Goal: Task Accomplishment & Management: Use online tool/utility

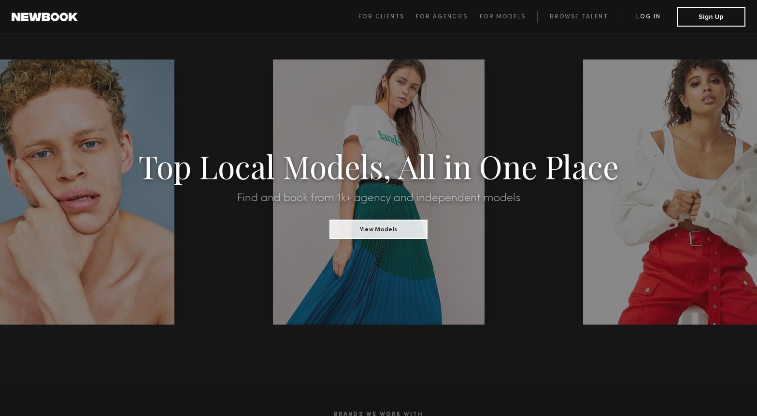
click at [650, 17] on link "Log in" at bounding box center [648, 17] width 57 height 12
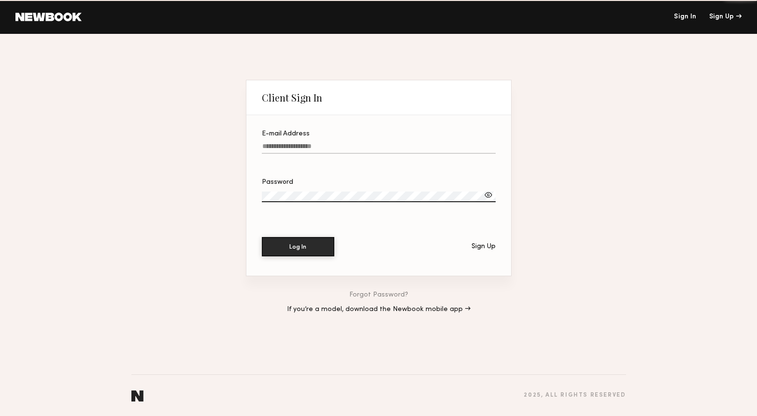
type input "**********"
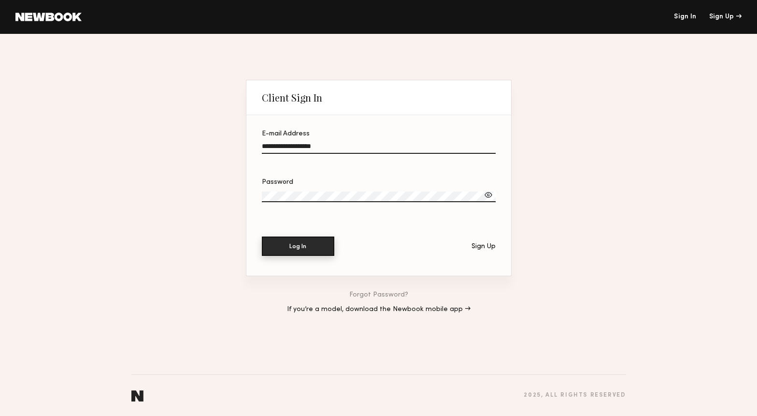
click at [299, 246] on button "Log In" at bounding box center [298, 245] width 72 height 19
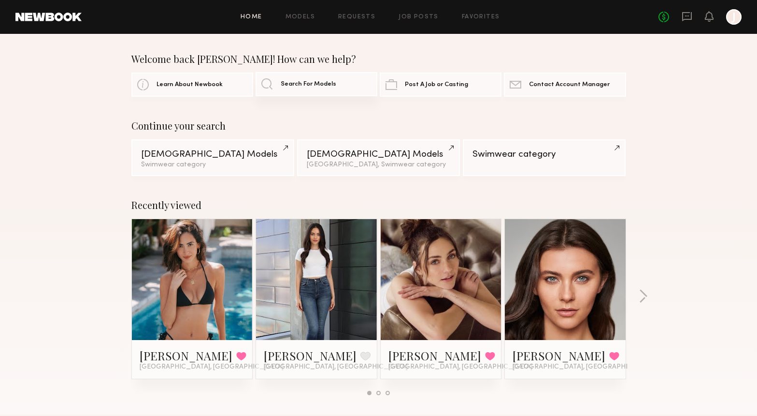
click at [311, 81] on span "Search For Models" at bounding box center [309, 84] width 56 height 6
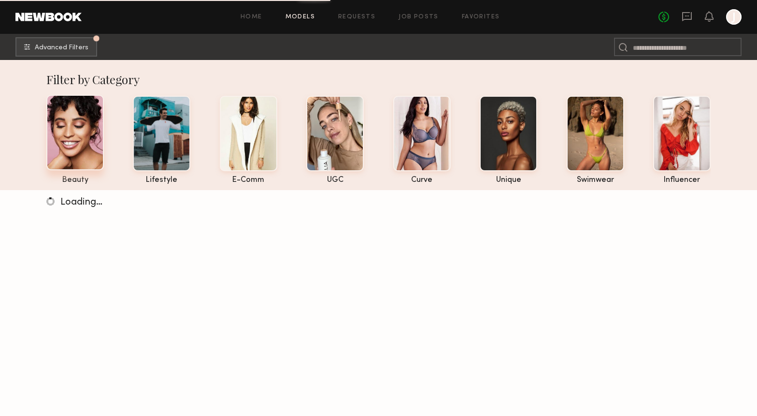
click at [72, 148] on div at bounding box center [75, 132] width 58 height 75
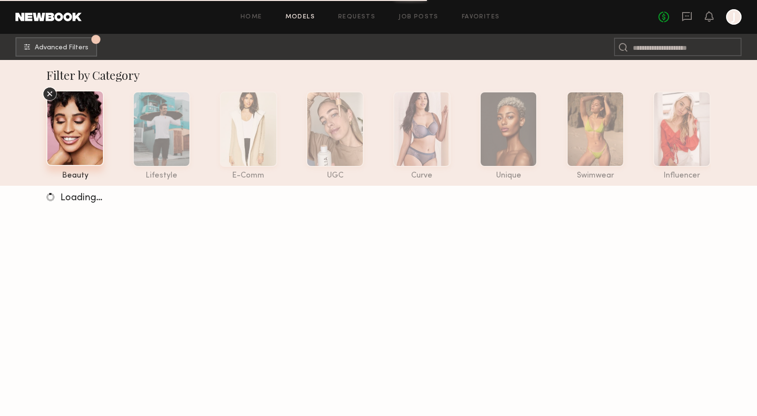
scroll to position [6, 0]
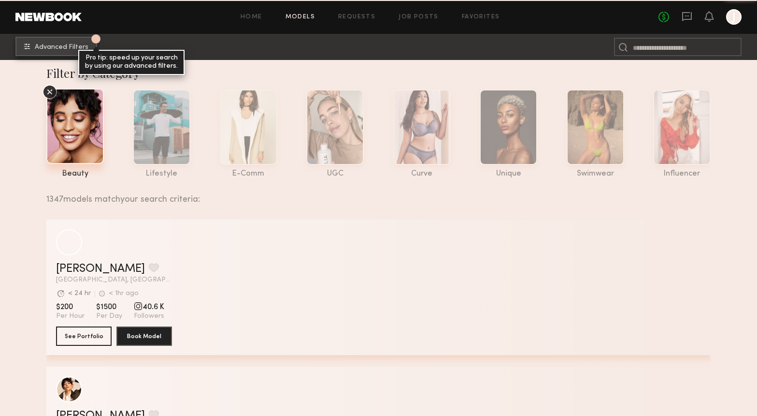
click at [75, 48] on span "Advanced Filters" at bounding box center [62, 47] width 54 height 7
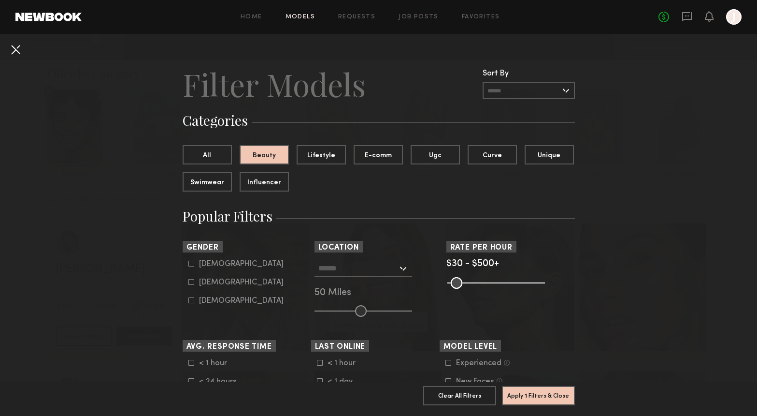
click at [14, 48] on button at bounding box center [15, 49] width 15 height 15
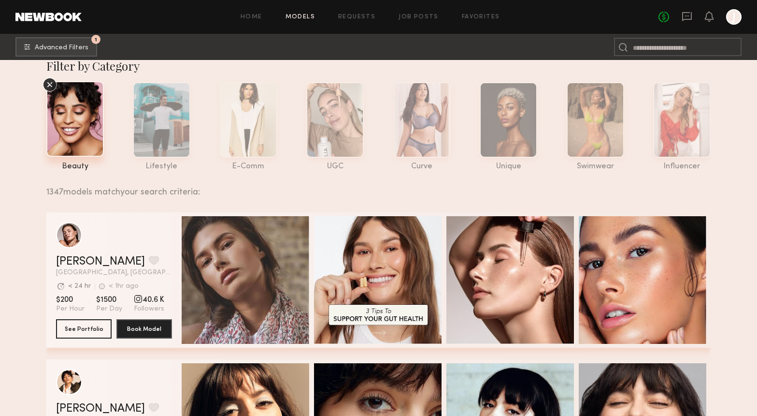
scroll to position [12, 0]
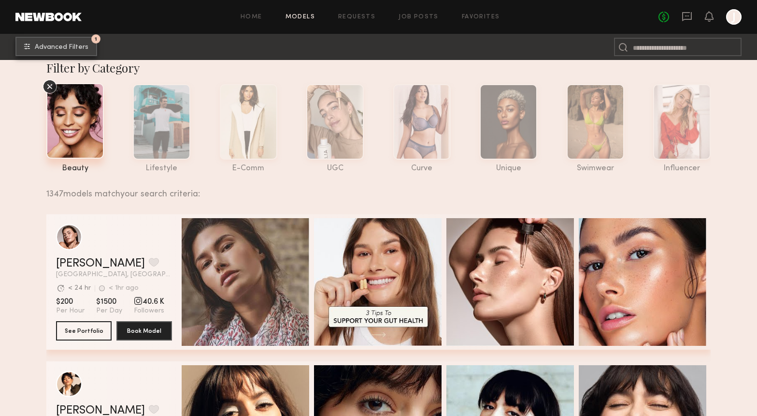
click at [62, 43] on button "1 Advanced Filters" at bounding box center [56, 46] width 82 height 19
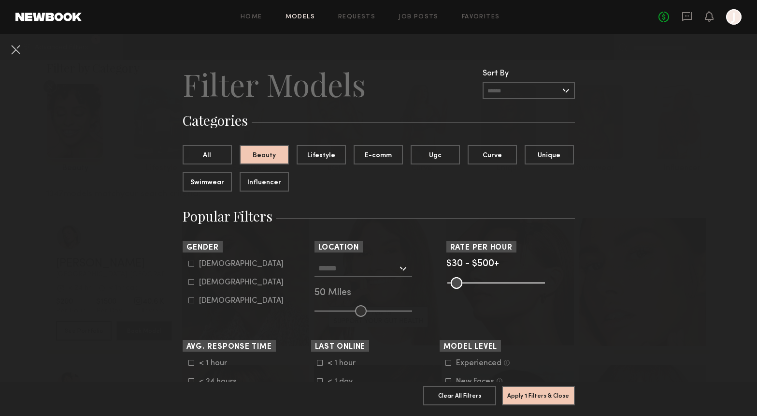
click at [405, 266] on div at bounding box center [364, 267] width 98 height 17
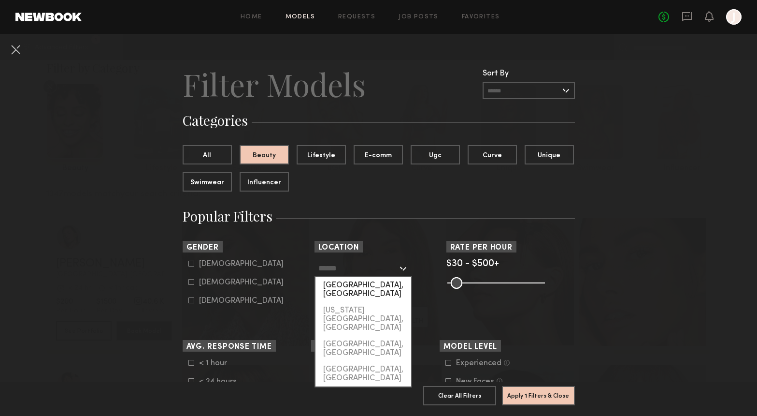
click at [375, 285] on div "[GEOGRAPHIC_DATA], [GEOGRAPHIC_DATA]" at bounding box center [364, 289] width 96 height 25
type input "**********"
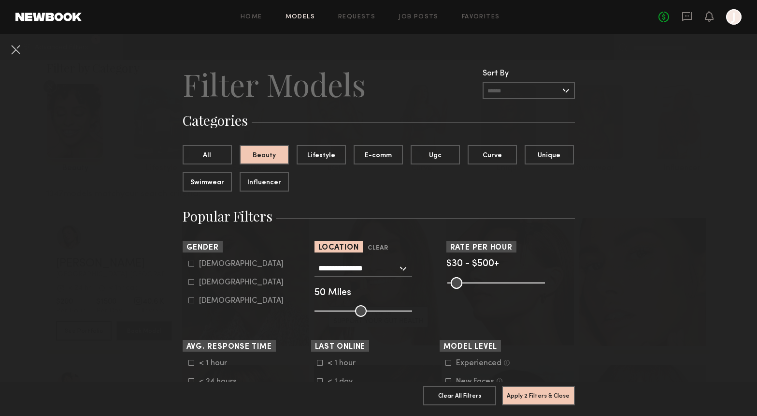
click at [206, 282] on div "[DEMOGRAPHIC_DATA]" at bounding box center [241, 282] width 85 height 6
type input "**"
drag, startPoint x: 619, startPoint y: 286, endPoint x: 403, endPoint y: 311, distance: 217.5
drag, startPoint x: 361, startPoint y: 312, endPoint x: 339, endPoint y: 313, distance: 22.8
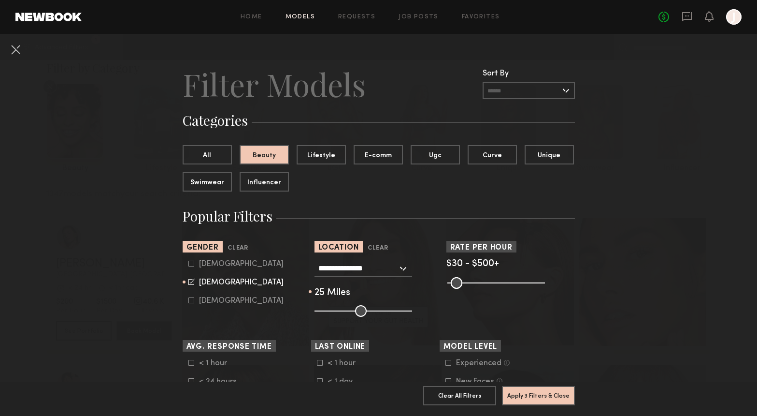
type input "**"
click at [339, 313] on input "range" at bounding box center [364, 311] width 98 height 12
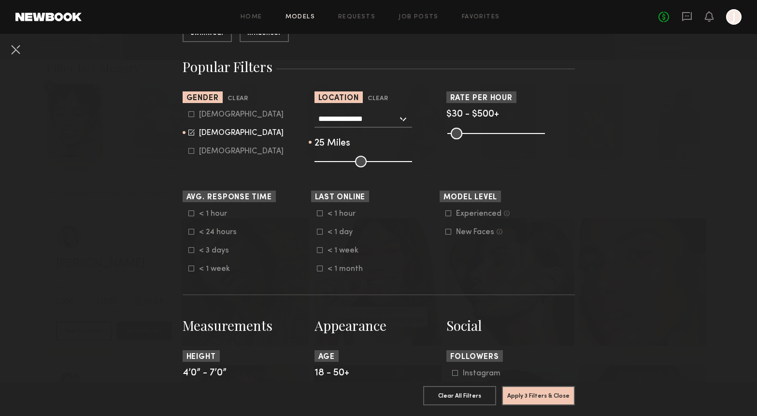
scroll to position [150, 0]
click at [449, 213] on icon at bounding box center [449, 213] width 6 height 6
click at [451, 231] on label "New Faces Talent we’ve deemed to be in the early stages of their professional c…" at bounding box center [474, 231] width 57 height 6
click at [188, 230] on icon at bounding box center [191, 231] width 6 height 6
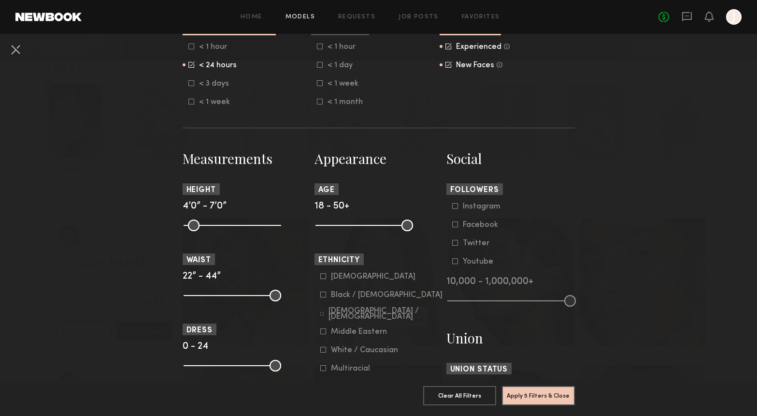
scroll to position [319, 0]
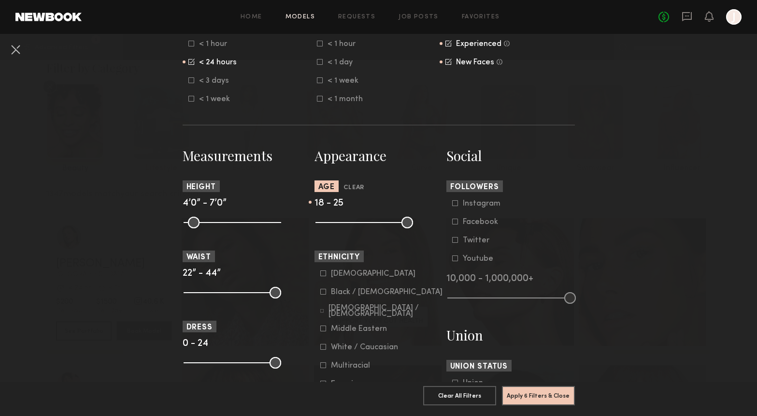
drag, startPoint x: 409, startPoint y: 223, endPoint x: 340, endPoint y: 227, distance: 69.2
type input "**"
click at [340, 227] on input "range" at bounding box center [365, 222] width 98 height 12
click at [631, 227] on nb-browse-filters "**********" at bounding box center [378, 245] width 757 height 1060
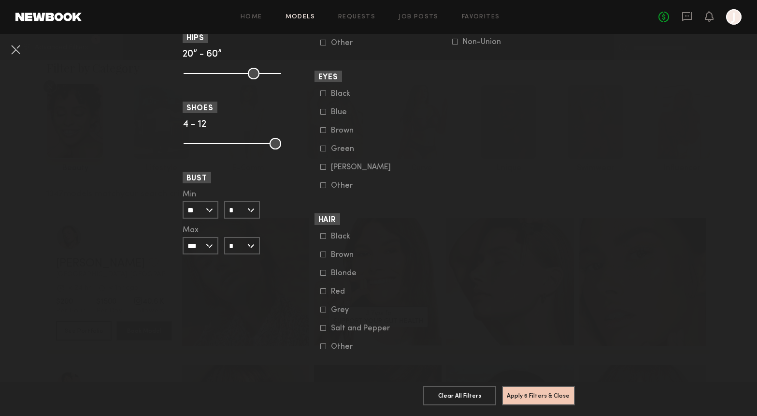
scroll to position [690, 0]
click at [540, 396] on button "Apply 6 Filters & Close" at bounding box center [538, 394] width 73 height 19
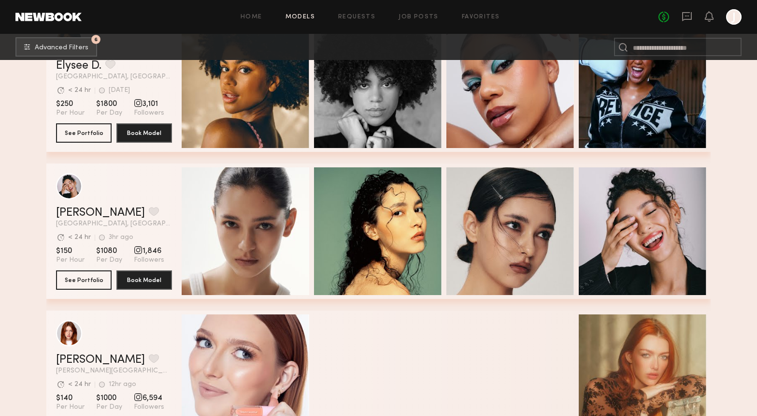
scroll to position [506, 0]
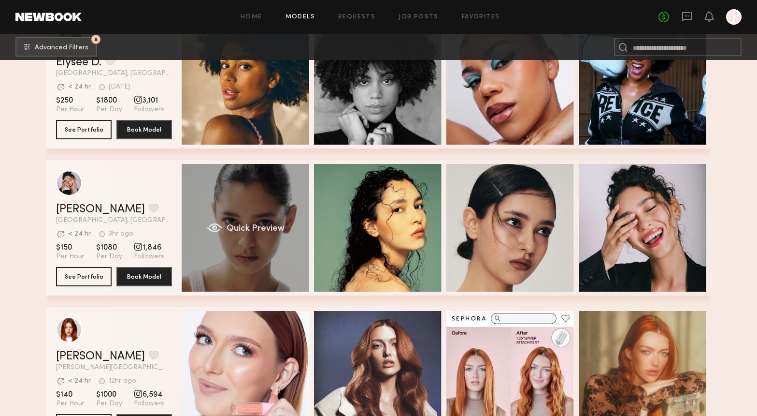
click at [263, 214] on div "Quick Preview" at bounding box center [246, 228] width 128 height 128
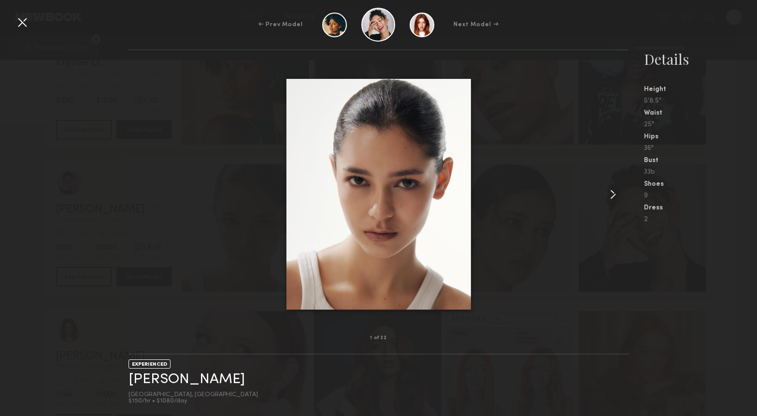
click at [621, 187] on div at bounding box center [618, 194] width 20 height 257
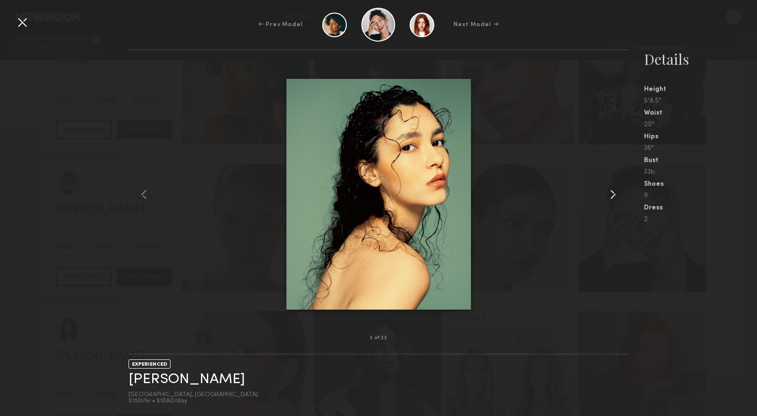
click at [615, 190] on common-icon at bounding box center [612, 194] width 15 height 15
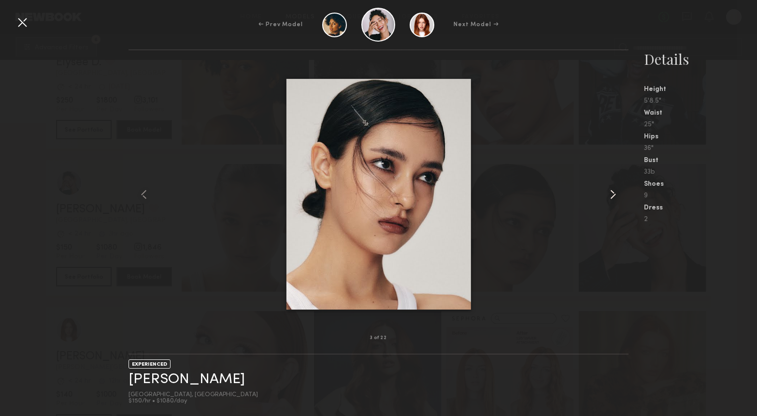
click at [615, 190] on common-icon at bounding box center [612, 194] width 15 height 15
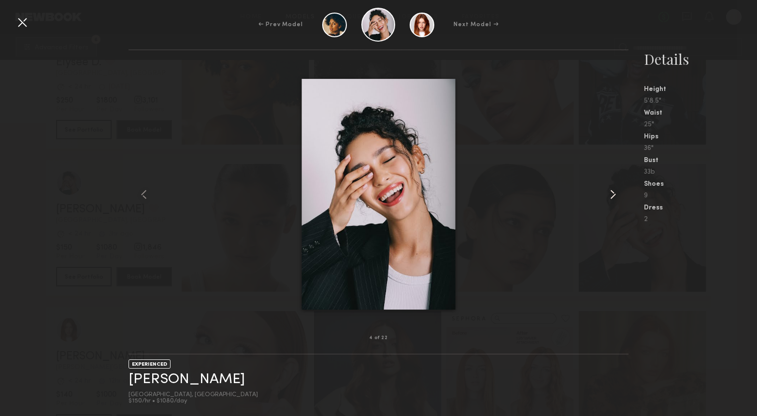
click at [615, 190] on common-icon at bounding box center [612, 194] width 15 height 15
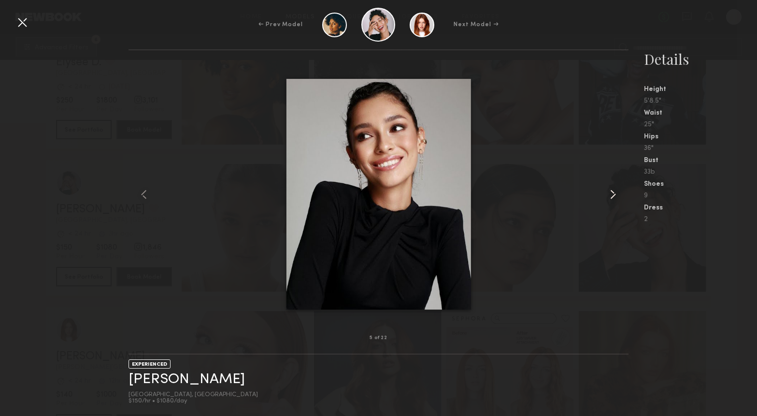
click at [615, 190] on common-icon at bounding box center [612, 194] width 15 height 15
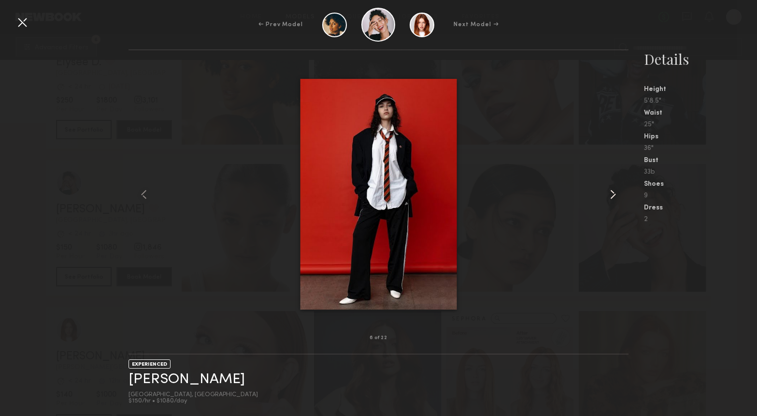
click at [615, 190] on common-icon at bounding box center [612, 194] width 15 height 15
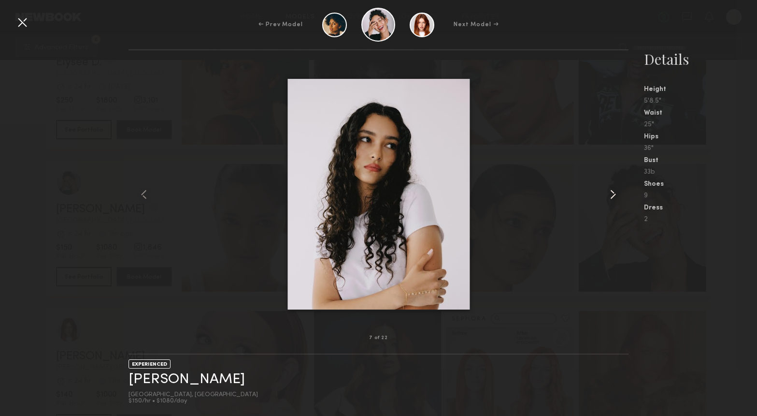
click at [615, 190] on common-icon at bounding box center [612, 194] width 15 height 15
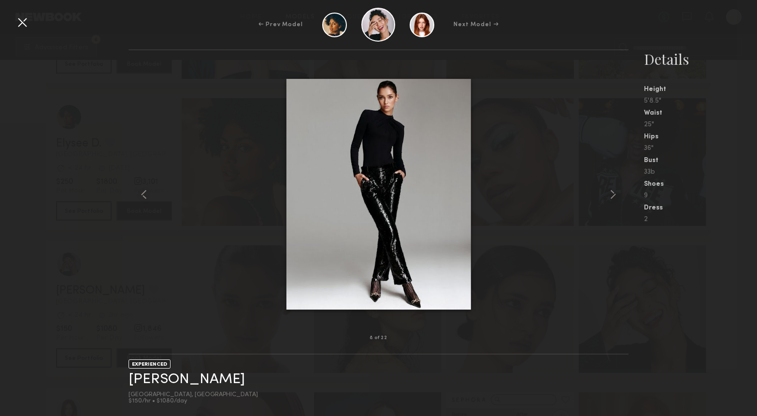
scroll to position [421, 0]
click at [22, 21] on div at bounding box center [21, 21] width 15 height 15
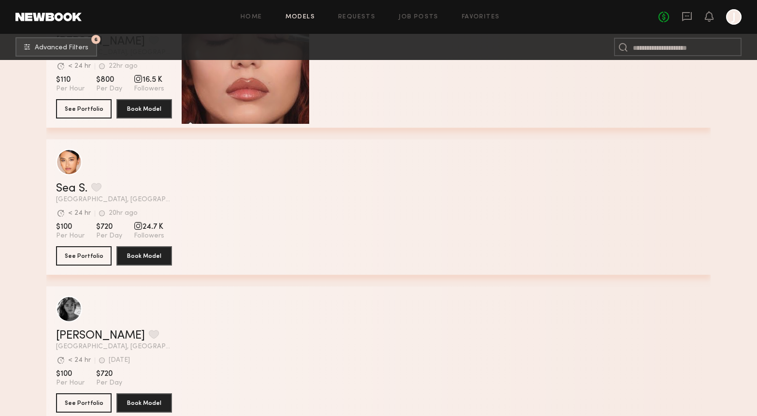
scroll to position [3159, 0]
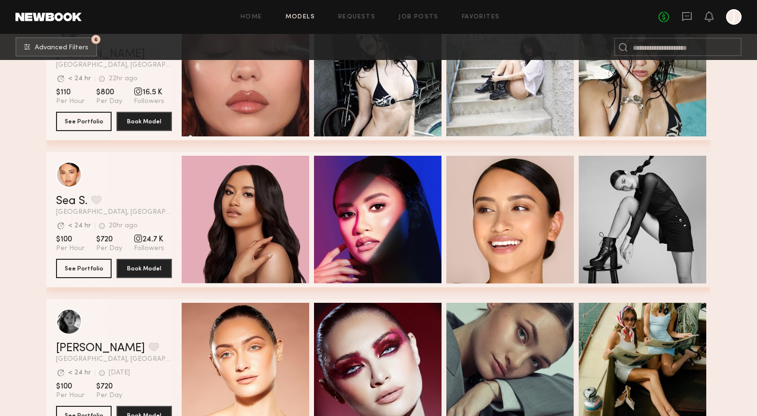
click at [694, 230] on div "Quick Preview" at bounding box center [643, 220] width 128 height 128
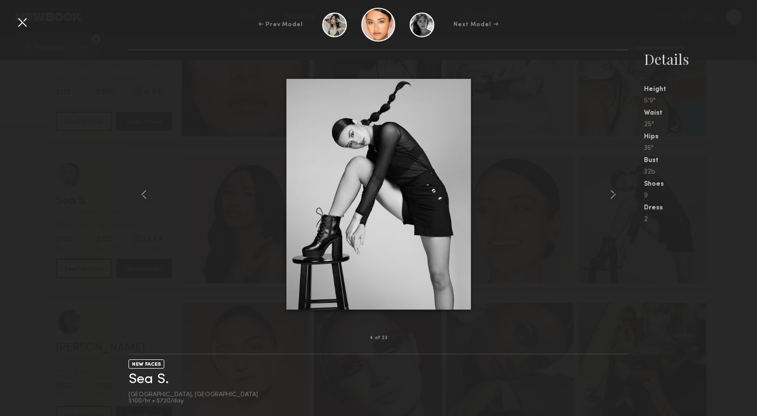
click at [29, 22] on div at bounding box center [21, 21] width 15 height 15
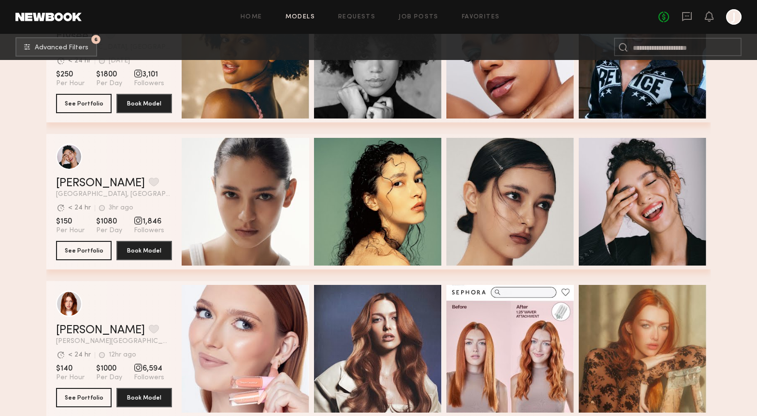
scroll to position [0, 0]
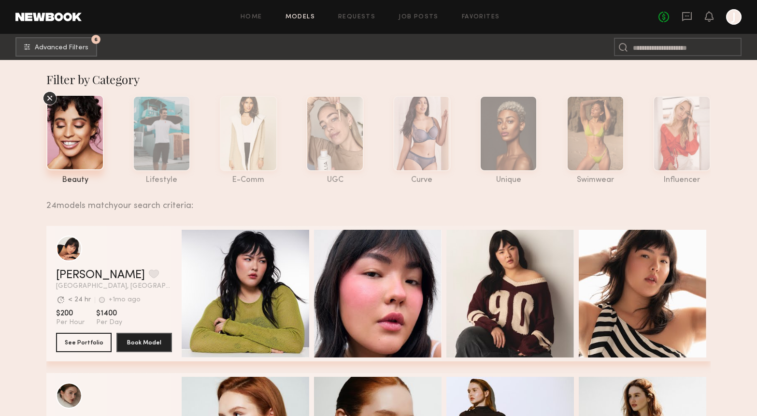
click at [75, 118] on div at bounding box center [75, 132] width 58 height 75
click at [72, 49] on span "Advanced Filters" at bounding box center [62, 47] width 54 height 7
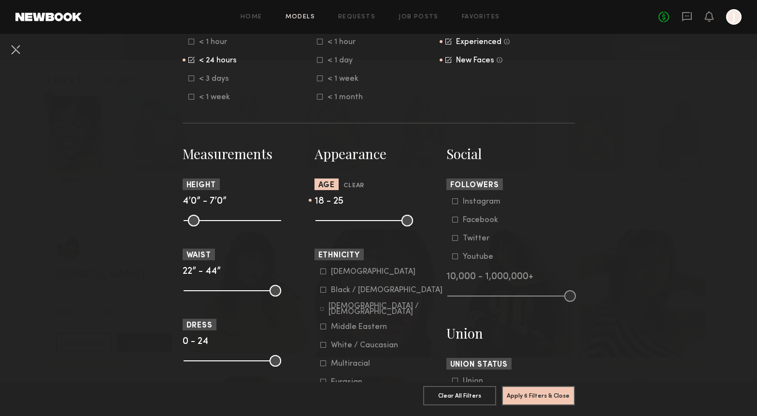
scroll to position [322, 0]
drag, startPoint x: 274, startPoint y: 291, endPoint x: 221, endPoint y: 293, distance: 52.2
type input "**"
click at [221, 293] on input "range" at bounding box center [233, 290] width 98 height 12
click at [626, 355] on nb-browse-filters "**********" at bounding box center [378, 242] width 757 height 1060
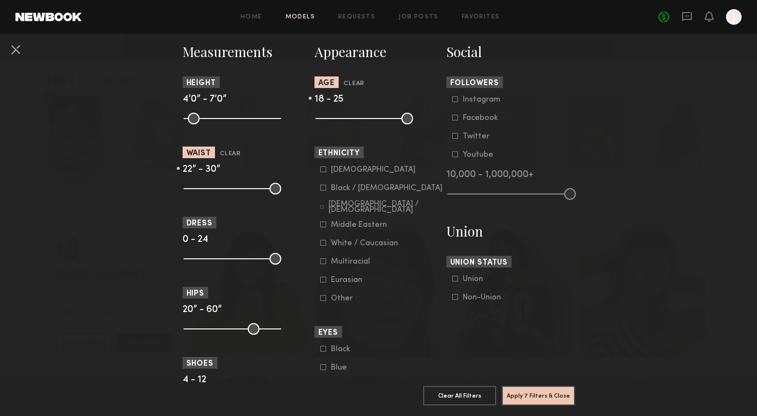
scroll to position [425, 0]
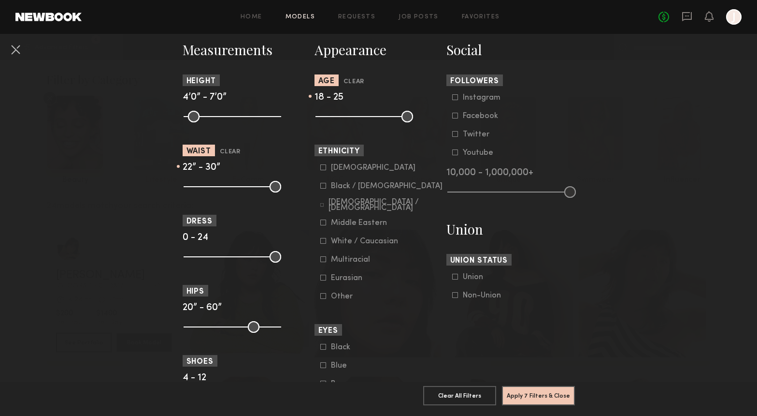
click at [324, 166] on icon at bounding box center [322, 167] width 5 height 5
click at [534, 390] on button "Apply 8 Filters & Close" at bounding box center [538, 394] width 73 height 19
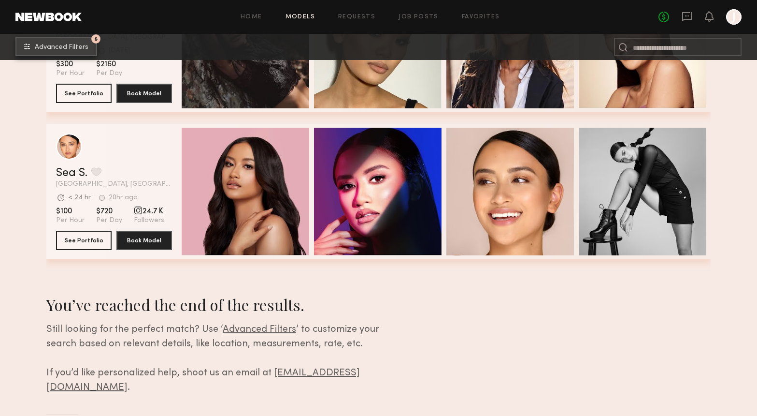
scroll to position [403, 0]
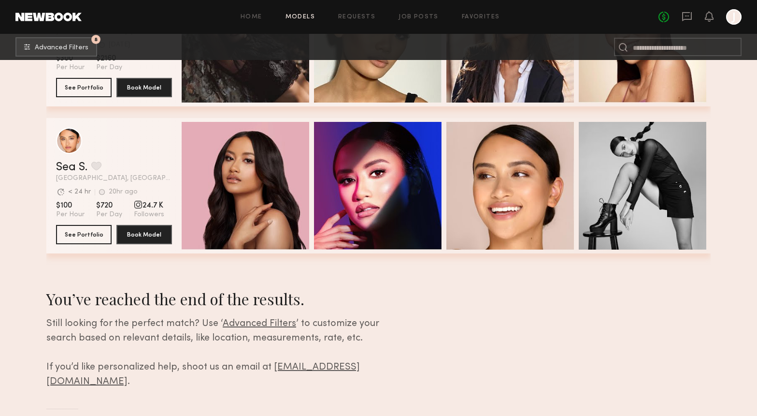
click at [611, 299] on html "Home Models Requests Job Posts Favorites Sign Out No fees up to $5,000 J 8 Adva…" at bounding box center [378, 15] width 757 height 834
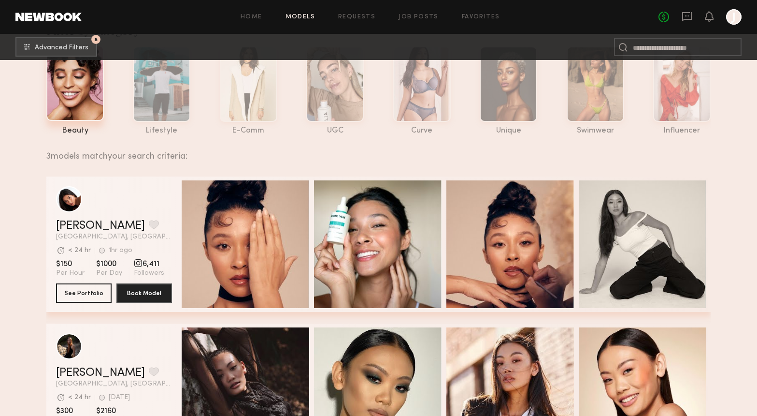
scroll to position [0, 0]
